Goal: Navigation & Orientation: Find specific page/section

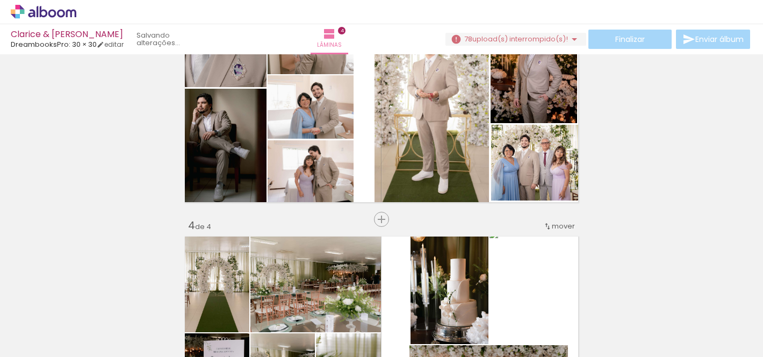
scroll to position [0, 2636]
